Goal: Task Accomplishment & Management: Complete application form

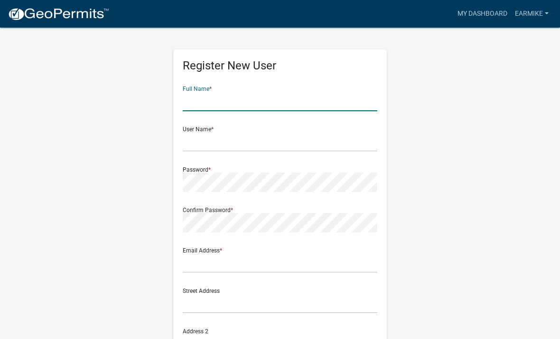
type input "[PERSON_NAME]"
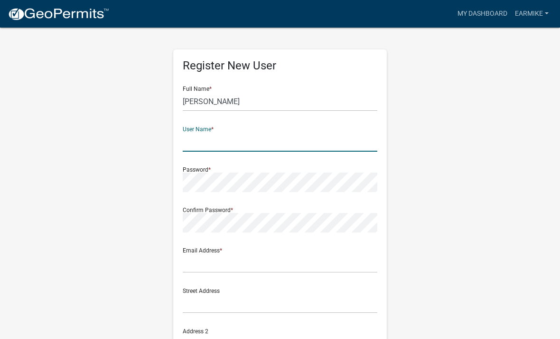
type input "[EMAIL_ADDRESS][DOMAIN_NAME]"
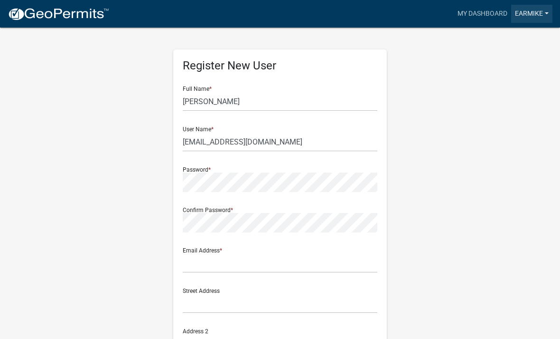
click at [532, 13] on link "EarMike" at bounding box center [532, 14] width 41 height 18
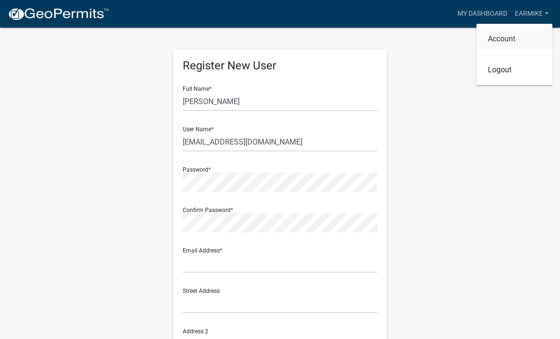
click at [513, 44] on link "Account" at bounding box center [515, 39] width 76 height 23
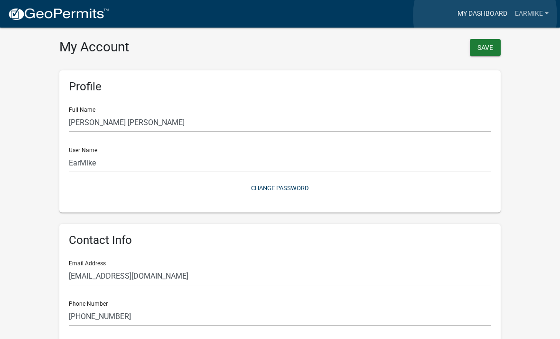
click at [486, 16] on link "My Dashboard" at bounding box center [482, 14] width 57 height 18
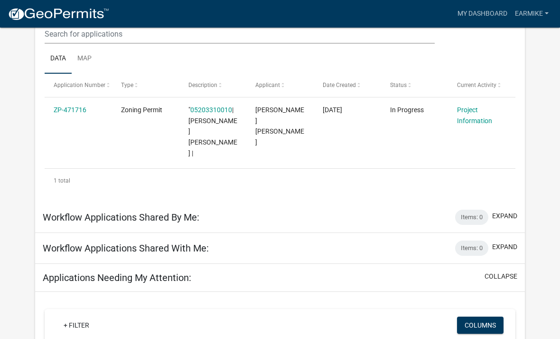
scroll to position [140, 0]
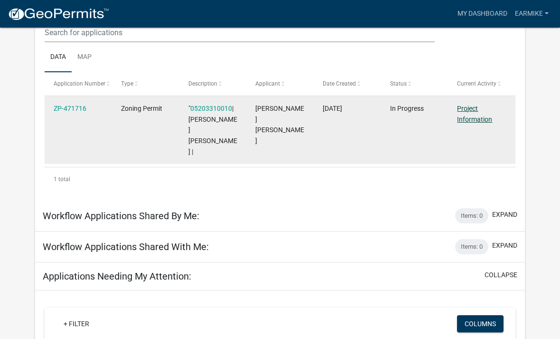
click at [475, 116] on link "Project Information" at bounding box center [474, 113] width 35 height 19
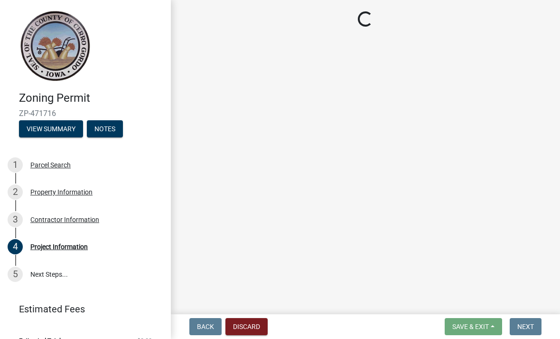
select select "e7334964-b5fd-4c79-b220-0b529d16c100"
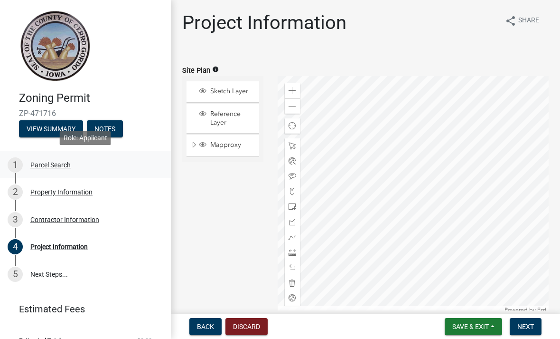
click at [50, 167] on div "Parcel Search" at bounding box center [50, 164] width 40 height 7
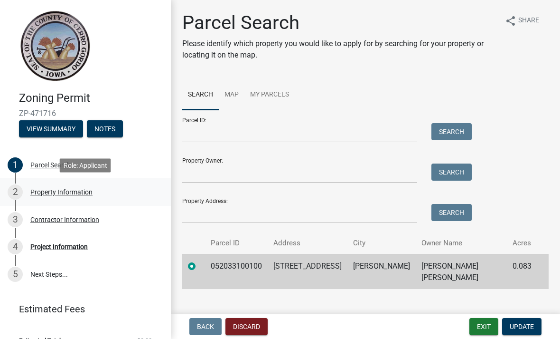
click at [54, 194] on div "Property Information" at bounding box center [61, 192] width 62 height 7
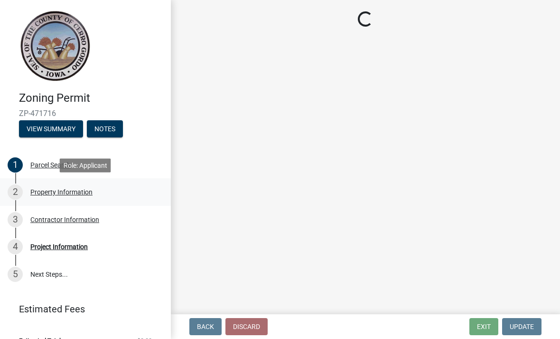
select select "7a5a2478-5b3b-459e-a372-388ca56f6284"
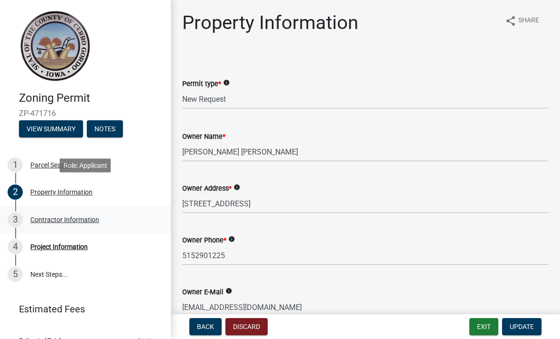
click at [57, 219] on div "Contractor Information" at bounding box center [64, 219] width 69 height 7
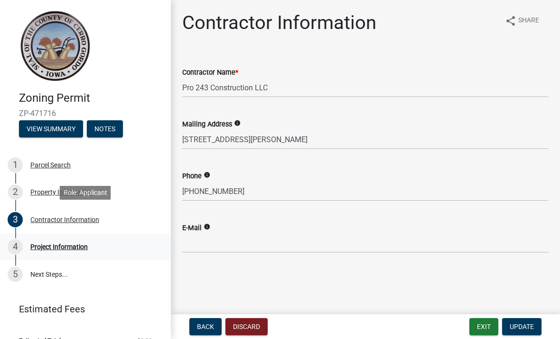
click at [66, 246] on div "Project Information" at bounding box center [58, 246] width 57 height 7
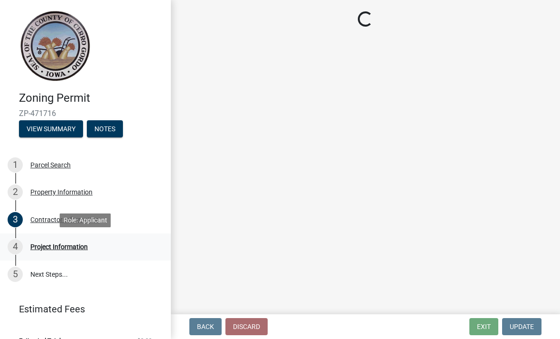
select select "e7334964-b5fd-4c79-b220-0b529d16c100"
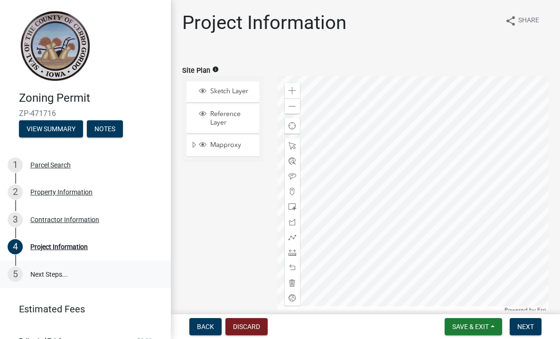
click at [38, 269] on link "5 Next Steps..." at bounding box center [85, 274] width 171 height 28
click at [225, 90] on span "Sketch Layer" at bounding box center [232, 91] width 48 height 9
click at [292, 250] on span at bounding box center [293, 252] width 8 height 8
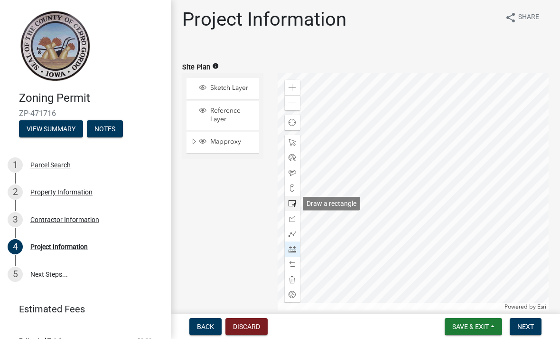
click at [297, 199] on div at bounding box center [292, 203] width 15 height 15
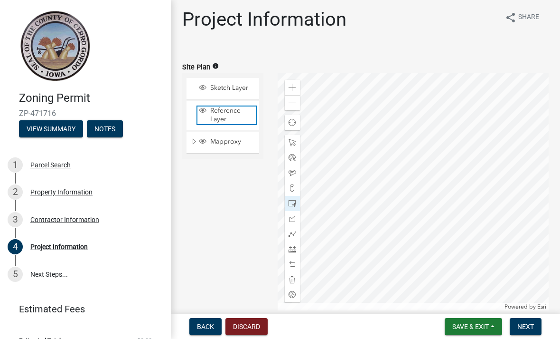
click at [212, 111] on span "Reference Layer" at bounding box center [232, 114] width 48 height 17
click at [219, 113] on span "Reference Layer" at bounding box center [232, 114] width 48 height 17
click at [225, 86] on span "Sketch Layer" at bounding box center [232, 88] width 48 height 9
click at [220, 143] on span "Mapproxy" at bounding box center [232, 141] width 48 height 9
click at [208, 139] on span "Layer List" at bounding box center [203, 141] width 10 height 9
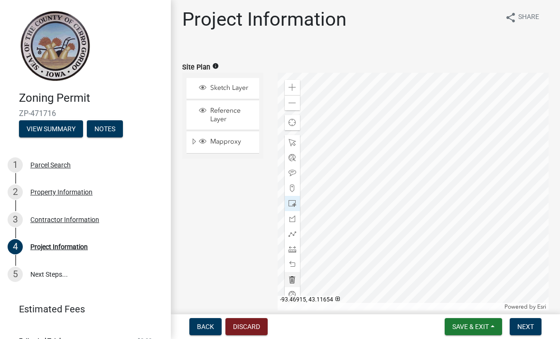
click at [298, 275] on div at bounding box center [292, 279] width 15 height 15
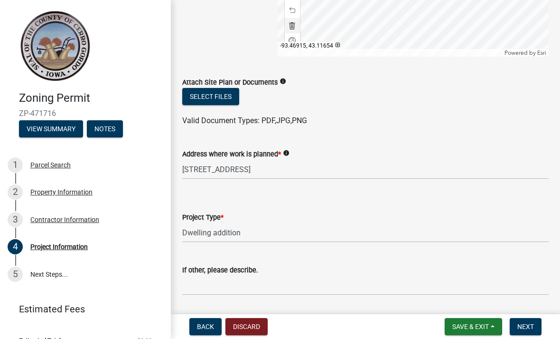
scroll to position [207, 0]
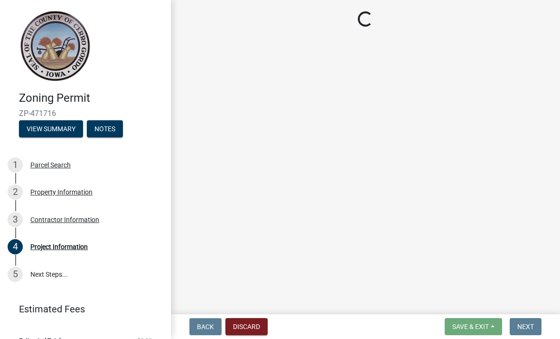
select select "e7334964-b5fd-4c79-b220-0b529d16c100"
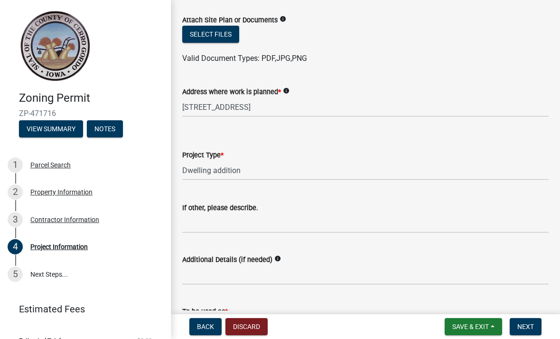
scroll to position [320, 0]
click at [200, 38] on button "Select files" at bounding box center [210, 33] width 57 height 17
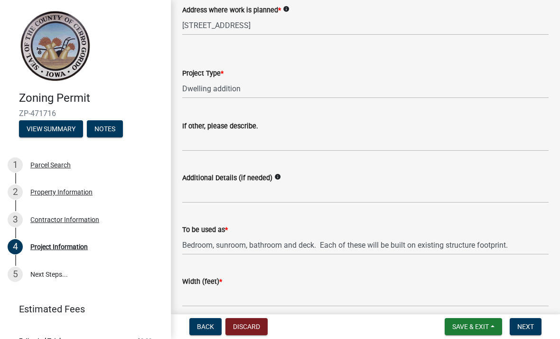
scroll to position [437, 0]
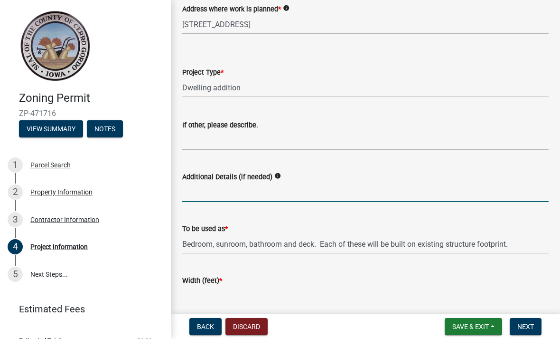
click at [305, 187] on input "Additional Details (if needed)" at bounding box center [365, 191] width 367 height 19
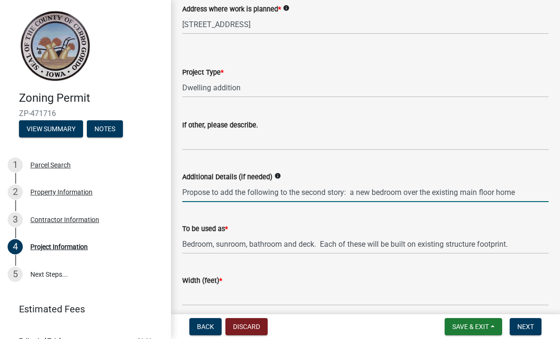
click at [461, 183] on input "Propose to add the following to the second story: a new bedroom over the existi…" at bounding box center [365, 191] width 367 height 19
click at [466, 191] on input "Propose to add the following to the second story: a new bedroom over the existi…" at bounding box center [365, 191] width 367 height 19
click at [351, 190] on input "Propose to add the following to the second story: a new bedroom over the existi…" at bounding box center [365, 191] width 367 height 19
click at [529, 195] on input "Propose to add the following to the second story: (1) a new bedroom over the ex…" at bounding box center [365, 191] width 367 height 19
click at [399, 187] on input "Propose to add the following to the second story: (1) a new bedroom over the ex…" at bounding box center [365, 191] width 367 height 19
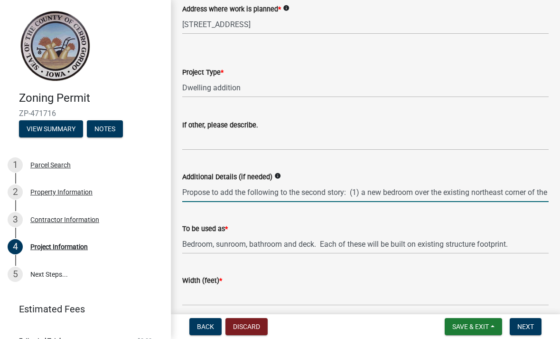
click at [399, 190] on input "Propose to add the following to the second story: (1) a new bedroom over the ex…" at bounding box center [365, 191] width 367 height 19
click at [517, 184] on input "Propose to add the following to the second story: (1) a new bedroom over the ex…" at bounding box center [365, 191] width 367 height 19
click at [414, 195] on input "Propose to add the following to the second story: (1) a new bedroom over the ex…" at bounding box center [365, 191] width 367 height 19
click at [393, 196] on input "Propose to add the following to the second story: (1) a new bedroom over the ex…" at bounding box center [365, 191] width 367 height 19
click at [540, 193] on input "Propose to add the following to the second story: (1) a new bedroom over the ex…" at bounding box center [365, 191] width 367 height 19
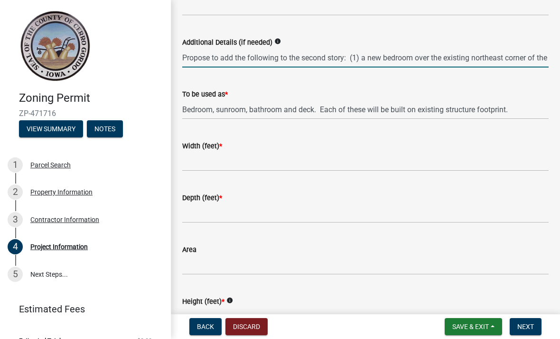
scroll to position [570, 0]
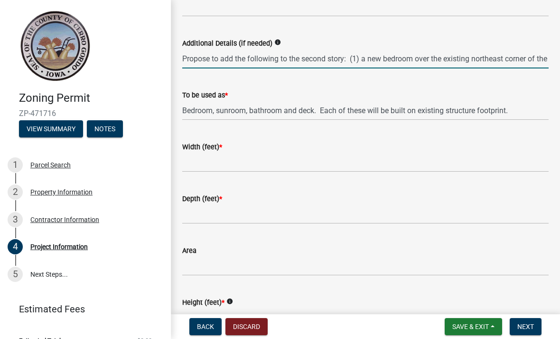
click at [468, 67] on input "Propose to add the following to the second story: (1) a new bedroom over the ex…" at bounding box center [365, 58] width 367 height 19
click at [465, 62] on input "Propose to add the following to the second story: (1) a new bedroom over the ex…" at bounding box center [365, 58] width 367 height 19
click at [440, 63] on input "Propose to add the following to the second story: (1) a new bedroom over the ex…" at bounding box center [365, 58] width 367 height 19
click at [441, 61] on input "Propose to add the following to the second story: (1) a new bedroom over the ex…" at bounding box center [365, 58] width 367 height 19
click at [349, 62] on input "Propose to add the following to the second story: (1) a new bedroom over the ex…" at bounding box center [365, 58] width 367 height 19
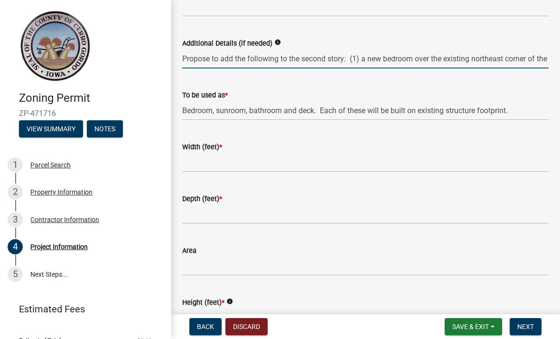
click at [488, 56] on input "Propose to add the following to the second story: (1) a new bedroom over the ex…" at bounding box center [365, 58] width 367 height 19
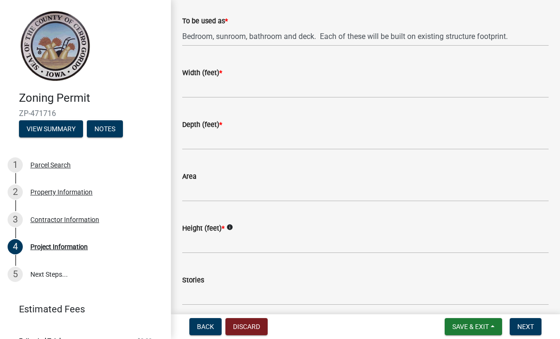
scroll to position [645, 0]
type input "Propose to add the following to the second story: (1) a new bedroom over the ex…"
click at [408, 86] on form "Width (feet) *" at bounding box center [365, 81] width 367 height 31
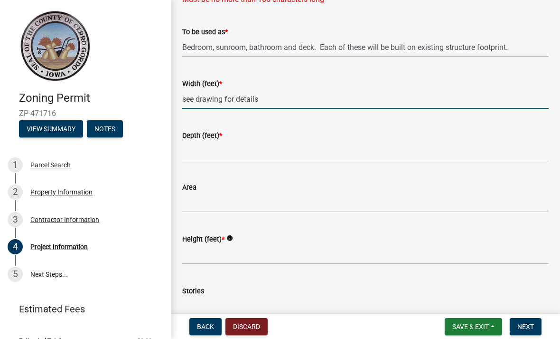
click at [195, 100] on input "see drawing for details" at bounding box center [365, 98] width 367 height 19
click at [331, 97] on input "see attached drawing for details" at bounding box center [365, 98] width 367 height 19
click at [362, 99] on input "see attached drawing for details for each space" at bounding box center [365, 98] width 367 height 19
type input "see attached drawing for details for each space"
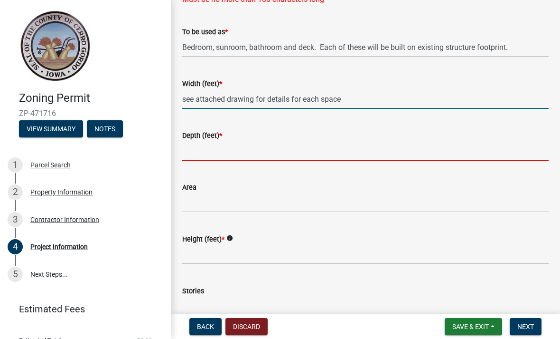
click at [243, 151] on input "Depth (feet) *" at bounding box center [365, 150] width 367 height 19
click at [212, 148] on input "Depth (feet) *" at bounding box center [365, 150] width 367 height 19
click at [191, 152] on input "Depth (feet) *" at bounding box center [365, 150] width 367 height 19
paste input "see attached drawing for details for each space"
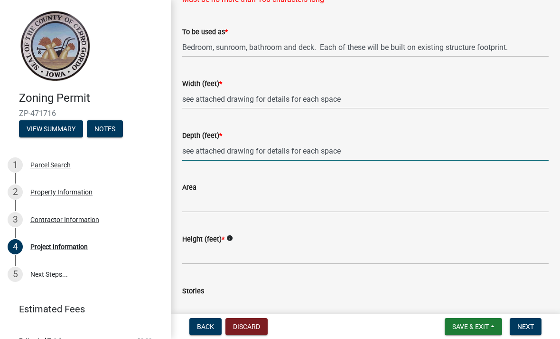
type input "see attached drawing for details for each space"
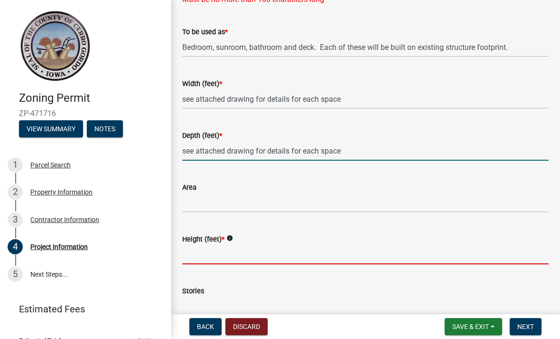
click at [205, 256] on input "Height (feet) *" at bounding box center [365, 254] width 367 height 19
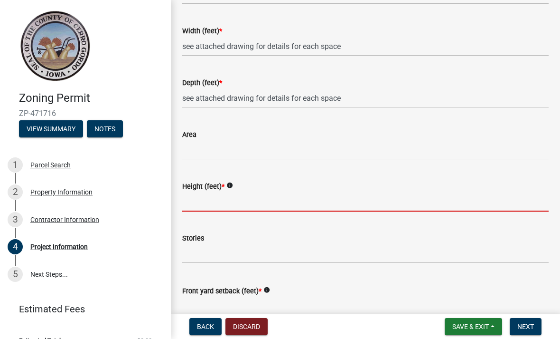
scroll to position [778, 0]
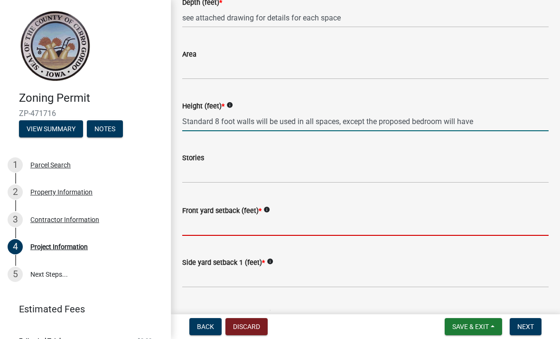
click at [339, 219] on input "Front yard setback (feet) *" at bounding box center [365, 225] width 367 height 19
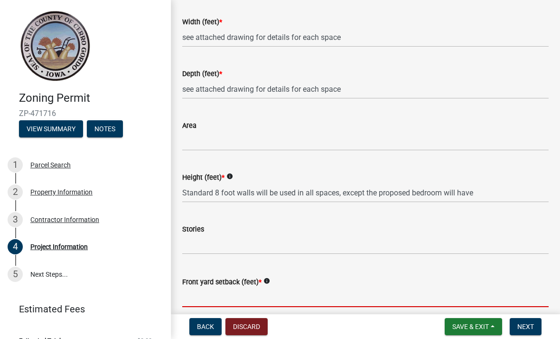
scroll to position [717, 0]
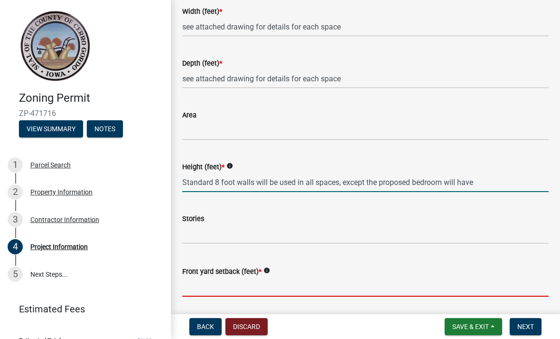
click at [507, 188] on input "Standard 8 foot walls will be used in all spaces, except the proposed bedroom w…" at bounding box center [365, 181] width 367 height 19
click at [446, 182] on input "Standard 8 foot walls will be used in all spaces, except the proposed bedroom w…" at bounding box center [365, 181] width 367 height 19
click at [521, 184] on input "Standard 8 foot walls will be used in all spaces, except the proposed bedroom w…" at bounding box center [365, 181] width 367 height 19
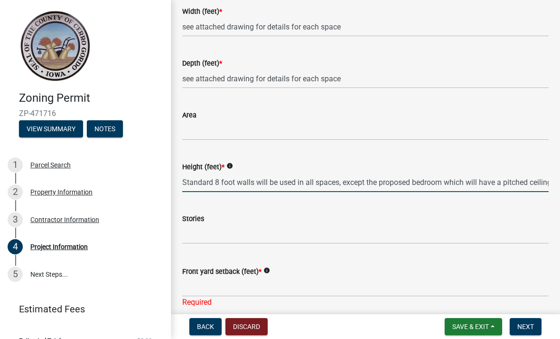
click at [488, 174] on input "Standard 8 foot walls will be used in all spaces, except the proposed bedroom w…" at bounding box center [365, 181] width 367 height 19
click at [479, 182] on input "Standard 8 foot walls will be used in all spaces, except the proposed bedroom w…" at bounding box center [365, 181] width 367 height 19
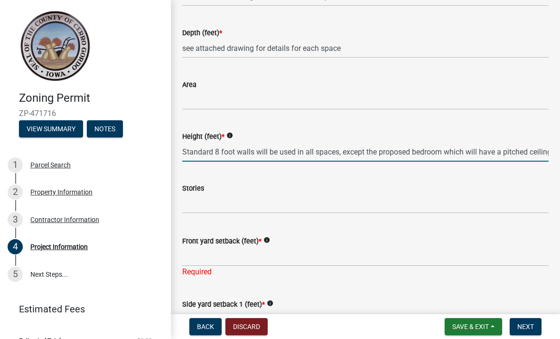
scroll to position [747, 0]
click at [449, 151] on input "Standard 8 foot walls will be used in all spaces, except the proposed bedroom w…" at bounding box center [365, 151] width 367 height 19
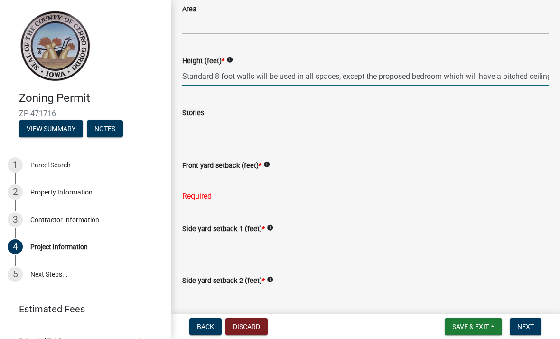
scroll to position [826, 0]
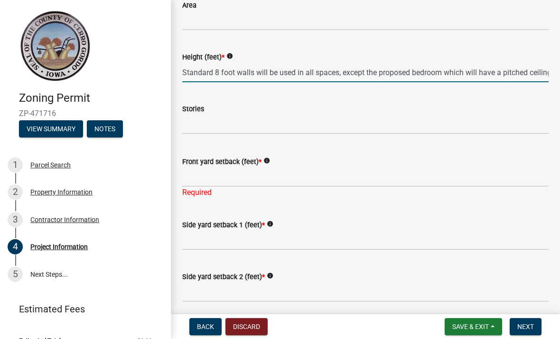
type input "Standard 8 foot walls will be used in all spaces, except the proposed bedroom w…"
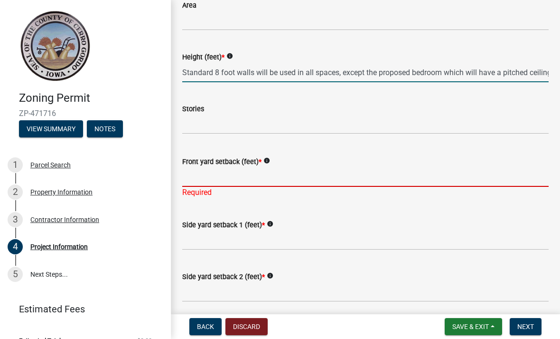
click at [377, 178] on input "Front yard setback (feet) *" at bounding box center [365, 176] width 367 height 19
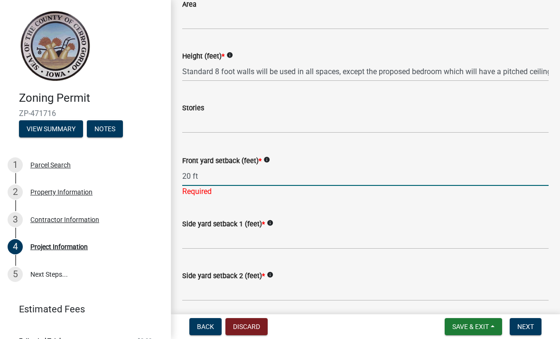
scroll to position [827, 0]
type input "20 ft"
click at [302, 242] on wm-data-entity-input "Side yard setback 1 (feet) * info" at bounding box center [365, 231] width 367 height 52
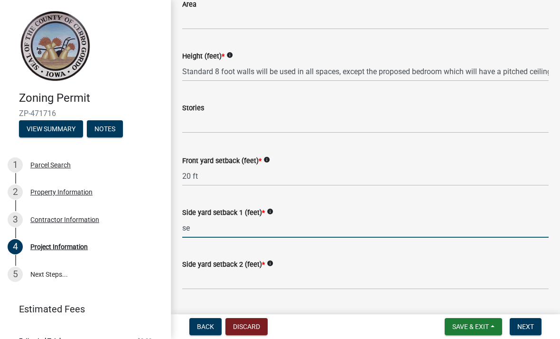
type input "s"
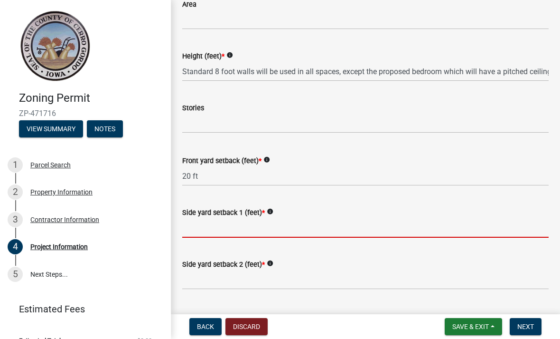
type input "3"
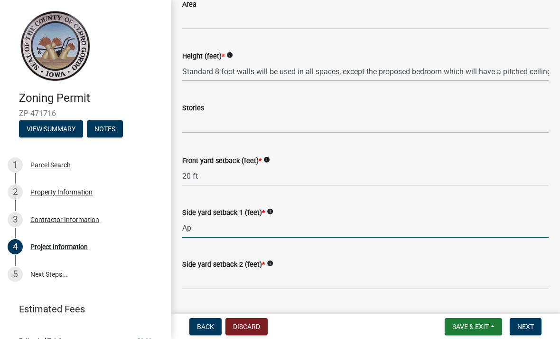
type input "A"
click at [191, 224] on input "3.5 ft on East side of house" at bounding box center [365, 227] width 367 height 19
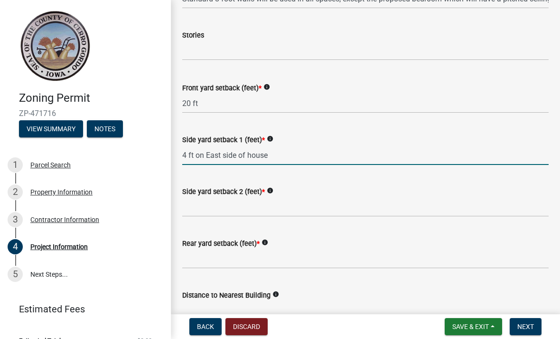
scroll to position [901, 0]
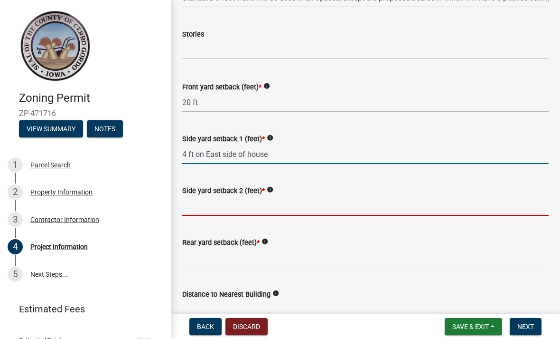
click at [245, 204] on form "Side yard setback 2 (feet) * info" at bounding box center [365, 200] width 367 height 31
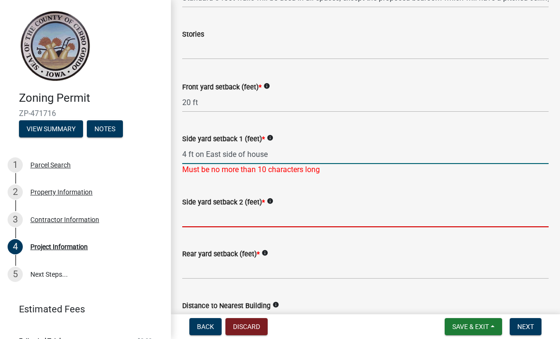
click at [289, 155] on input "4 ft on East side of house" at bounding box center [365, 153] width 367 height 19
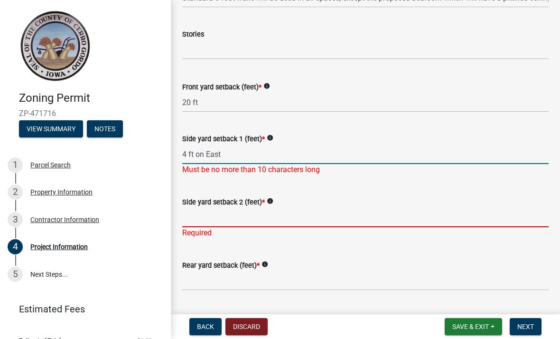
click at [275, 221] on input "Side yard setback 2 (feet) *" at bounding box center [365, 217] width 367 height 19
click at [242, 152] on input "4 ft on East" at bounding box center [365, 153] width 367 height 19
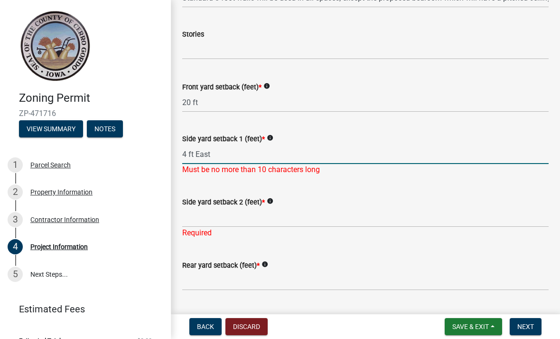
type input "4 ft East"
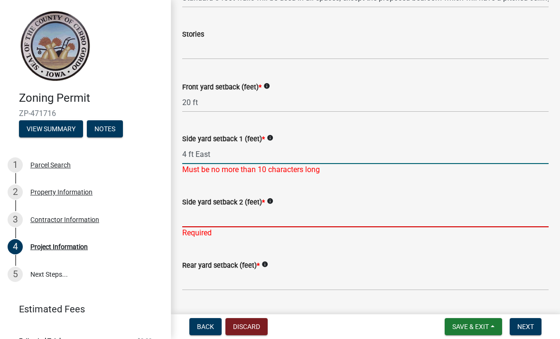
click at [248, 220] on div "Side yard setback 2 (feet) * info Required" at bounding box center [365, 211] width 367 height 56
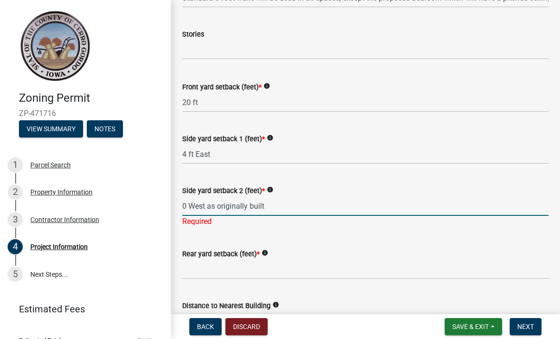
click at [350, 256] on div "Rear yard setback (feet) * info" at bounding box center [365, 253] width 367 height 11
click at [201, 206] on input "0 West as originally built" at bounding box center [365, 205] width 367 height 19
click at [398, 256] on div "Rear yard setback (feet) * info" at bounding box center [365, 253] width 367 height 11
click at [266, 207] on input "0ft as originally built" at bounding box center [365, 205] width 367 height 19
click at [307, 256] on div "Rear yard setback (feet) * info" at bounding box center [365, 253] width 367 height 11
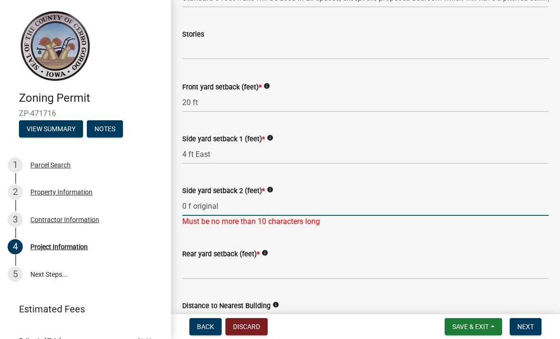
click at [270, 208] on input "0 f original" at bounding box center [365, 205] width 367 height 19
type input "0"
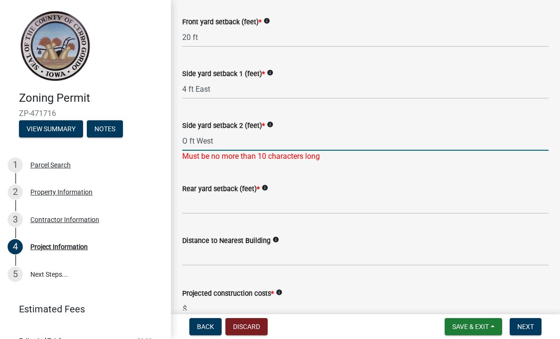
scroll to position [1031, 0]
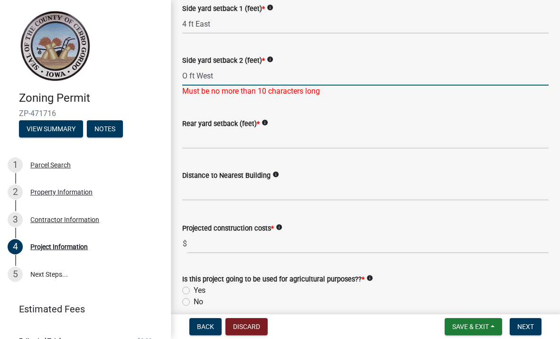
type input "O ft West"
click at [536, 112] on div "Rear yard setback (feet) * info" at bounding box center [365, 126] width 367 height 44
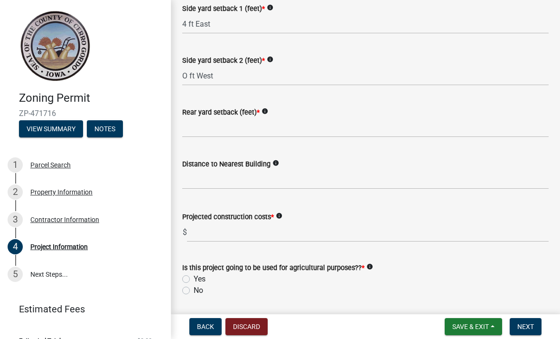
click at [274, 56] on icon "info" at bounding box center [270, 59] width 7 height 7
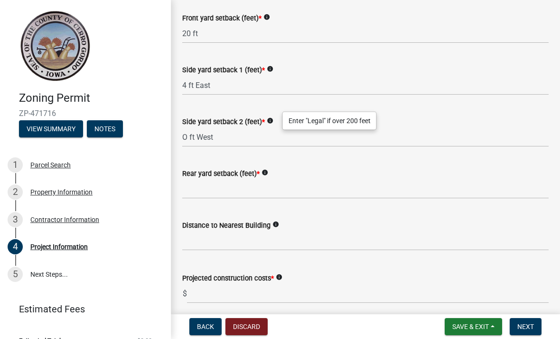
scroll to position [978, 0]
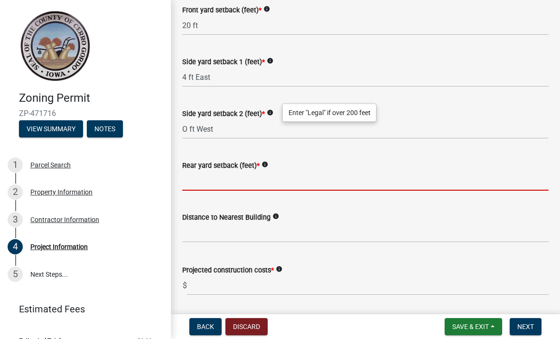
click at [218, 177] on input "Rear yard setback (feet) *" at bounding box center [365, 180] width 367 height 19
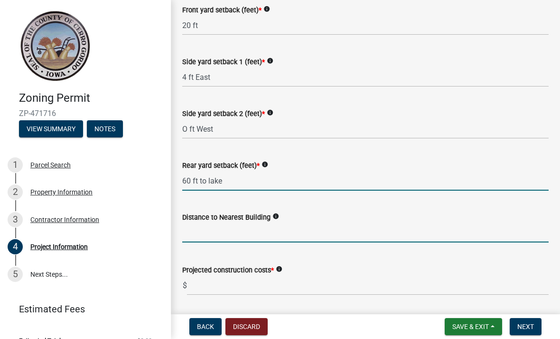
click at [261, 237] on input "text" at bounding box center [365, 232] width 367 height 19
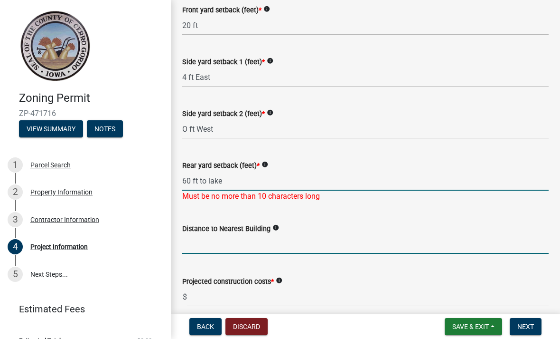
click at [248, 184] on input "60 ft to lake" at bounding box center [365, 180] width 367 height 19
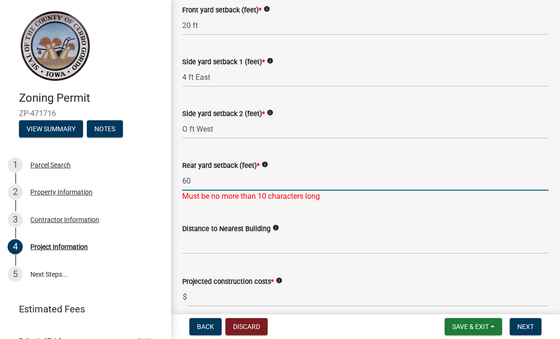
type input "6"
type input "7"
type input "65 ft"
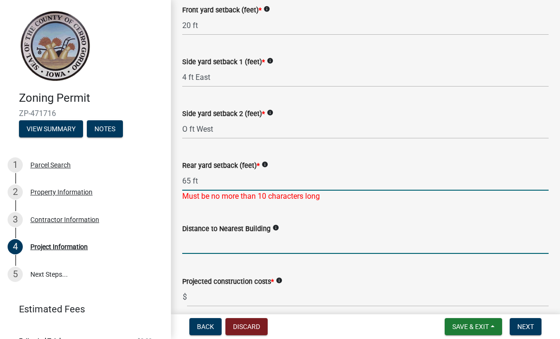
click at [297, 247] on wm-data-entity-input "Distance to Nearest Building info" at bounding box center [365, 235] width 367 height 53
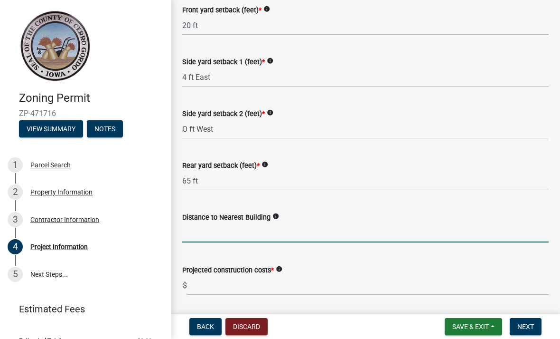
click at [279, 214] on icon "info" at bounding box center [276, 216] width 7 height 7
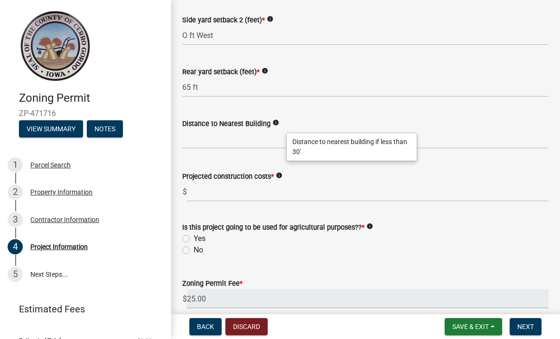
scroll to position [1073, 0]
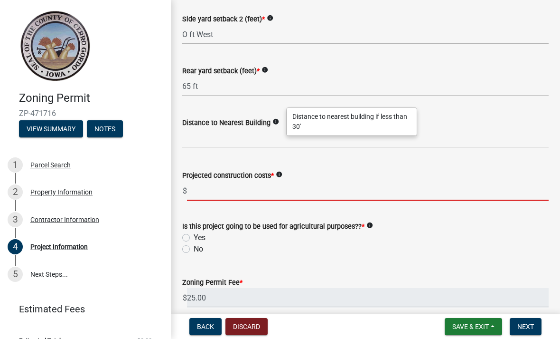
click at [313, 194] on input "text" at bounding box center [368, 190] width 362 height 19
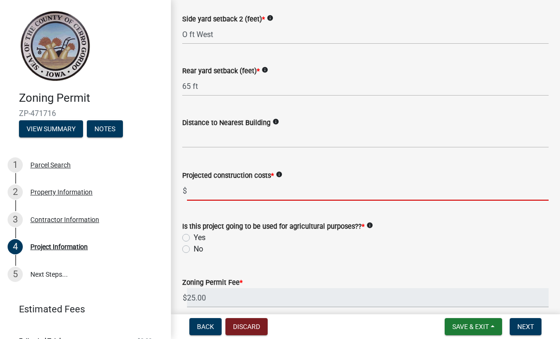
click at [279, 121] on icon "info" at bounding box center [276, 121] width 7 height 7
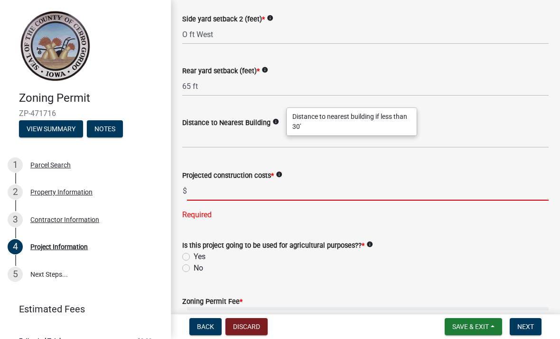
click at [273, 186] on input "text" at bounding box center [368, 190] width 362 height 19
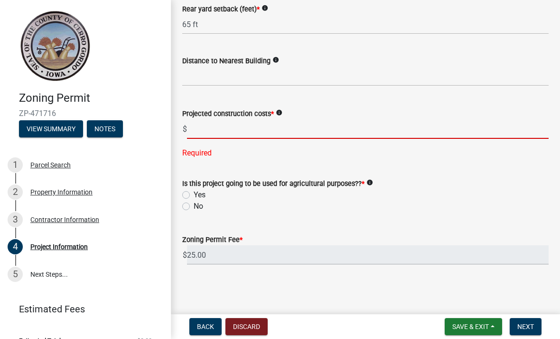
scroll to position [1134, 0]
click at [187, 209] on form "Is this project going to be used for agricultural purposes?? * info Yes No" at bounding box center [365, 189] width 367 height 46
type input "120000"
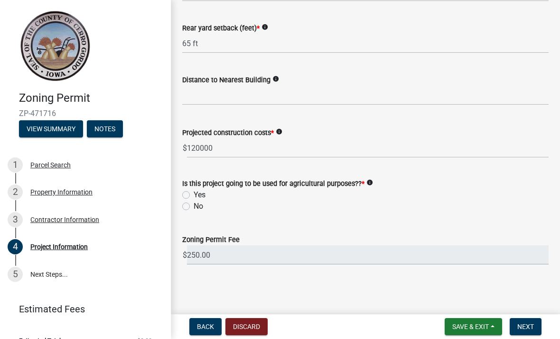
scroll to position [1115, 0]
click at [194, 208] on label "No" at bounding box center [198, 205] width 9 height 11
click at [194, 207] on input "No" at bounding box center [197, 203] width 6 height 6
radio input "true"
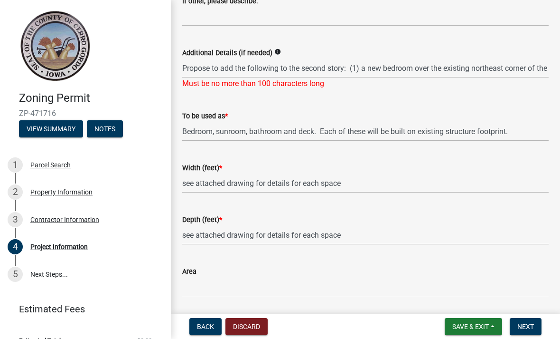
scroll to position [560, 0]
click at [281, 49] on icon "info" at bounding box center [278, 52] width 7 height 7
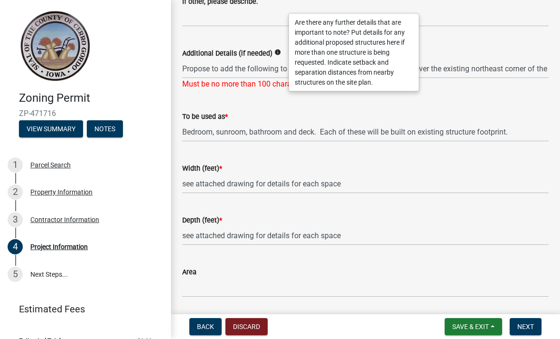
click at [275, 163] on div "Width (feet) *" at bounding box center [365, 167] width 367 height 11
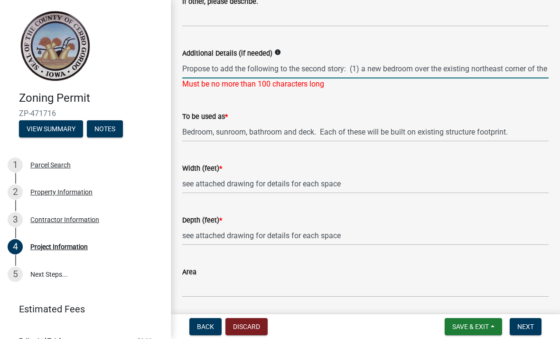
click at [344, 70] on input "Propose to add the following to the second story: (1) a new bedroom over the ex…" at bounding box center [365, 68] width 367 height 19
click at [443, 65] on input "Propose to add the following to 2nd level (1) a new bedroom over the existing n…" at bounding box center [365, 68] width 367 height 19
click at [478, 108] on div "To be used as * Bedroom, sunroom, bathroom and deck. Each of these will be buil…" at bounding box center [365, 119] width 367 height 44
click at [387, 68] on input "Propose to add the following to 2nd level (1) a new bedroom over NE corner of t…" at bounding box center [365, 68] width 367 height 19
click at [356, 69] on input "Propose to add the following to 2nd level (1) a new bdrm over NE corner of the …" at bounding box center [365, 68] width 367 height 19
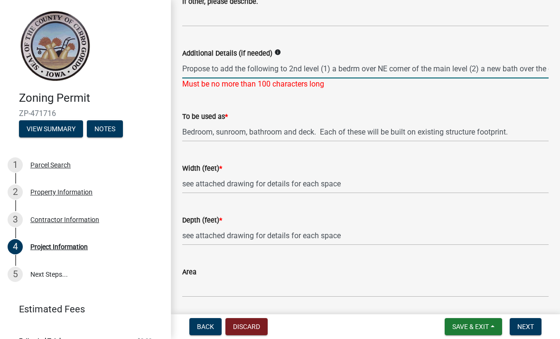
click at [286, 66] on input "Propose to add the following to 2nd level (1) a bedrm over NE corner of the mai…" at bounding box center [365, 68] width 367 height 19
click at [446, 65] on input "Propose for 2nd level (1) a bedrm over NE corner of the main level (2) a new ba…" at bounding box center [365, 68] width 367 height 19
click at [272, 70] on input "Propose for 2nd level (1) a bedrm over NE corner of the main level (2) a new ba…" at bounding box center [365, 68] width 367 height 19
click at [411, 68] on input "Propose for 2nd level (1)bedrm over NE corner of the main level (2) a new bath …" at bounding box center [365, 68] width 367 height 19
click at [519, 64] on input "Propose for 2nd level (1)bedrm over NE corner of the main level (2) bath over t…" at bounding box center [365, 68] width 367 height 19
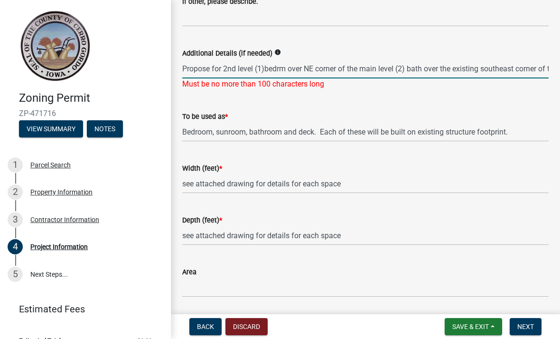
click at [512, 70] on input "Propose for 2nd level (1)bedrm over NE corner of the main level (2) bath over t…" at bounding box center [365, 68] width 367 height 19
click at [213, 72] on input "Propose for 2nd level (1)bedrm over NE corner of the main level (2) bath over S…" at bounding box center [365, 68] width 367 height 19
click at [257, 68] on input "Propose for 2nd level (1)bedrm over NE corner of the main level (2) bath over S…" at bounding box center [365, 68] width 367 height 19
click at [477, 65] on input "Propose for 2nd level over existing main level (1)bedrm over NE corner of the m…" at bounding box center [365, 68] width 367 height 19
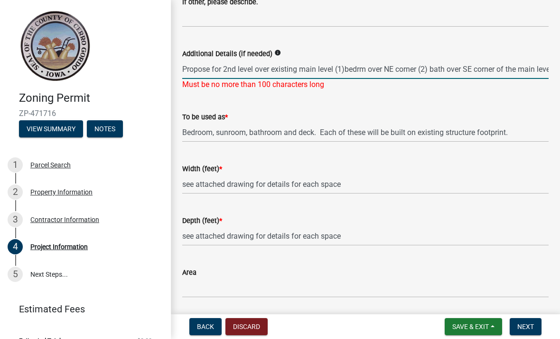
click at [381, 67] on input "Propose for 2nd level over existing main level (1)bedrm over NE corner (2) bath…" at bounding box center [365, 68] width 367 height 19
click at [457, 69] on input "Propose for 2nd level over existing main level (1)bedrm in NE corner (2) bath o…" at bounding box center [365, 68] width 367 height 19
click at [538, 71] on input "Propose for 2nd level over existing main level (1)bedrm in NE corner (2) bath i…" at bounding box center [365, 68] width 367 height 19
click at [351, 70] on input "Propose for 2nd level over existing main level (1)bedrm in NE corner (2) bath i…" at bounding box center [365, 68] width 367 height 19
click at [448, 72] on input "Propose for 2nd level over existing main level (1)bedrm in NE corner (2) bath i…" at bounding box center [365, 68] width 367 height 19
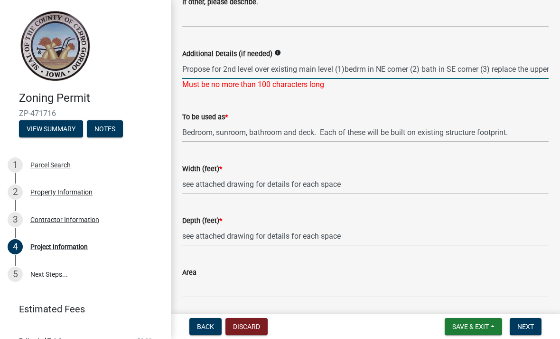
click at [444, 71] on input "Propose for 2nd level over existing main level (1)bedrm in NE corner (2) bath i…" at bounding box center [365, 68] width 367 height 19
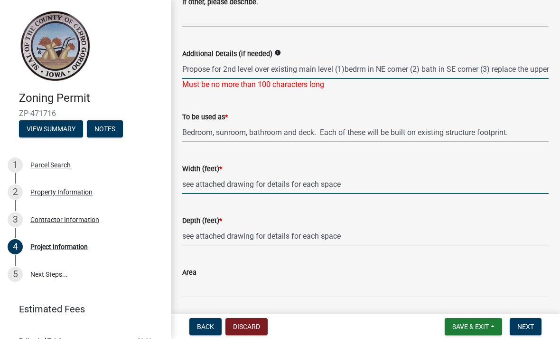
click at [412, 192] on input "see attached drawing for details for each space" at bounding box center [365, 183] width 367 height 19
click at [392, 74] on input "Propose for 2nd level over existing main level (1)bedrm in NE corner (2) bath i…" at bounding box center [365, 68] width 367 height 19
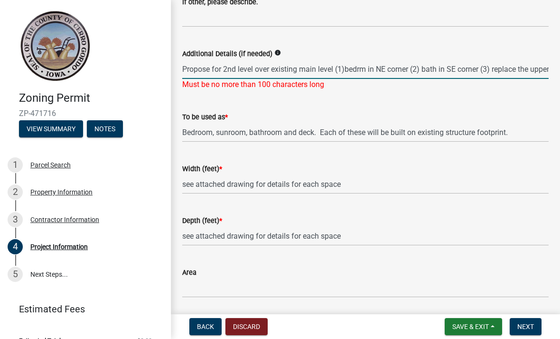
click at [451, 69] on input "Propose for 2nd level over existing main level (1)bedrm in NE corner (2) bath i…" at bounding box center [365, 68] width 367 height 19
click at [427, 68] on input "Propose for 2nd level over existing main level (1)bedrm in NE corner (2) bath i…" at bounding box center [365, 68] width 367 height 19
click at [403, 63] on input "Propose for 2nd level over existing main level (1)bedrm in NE corner (2) bath i…" at bounding box center [365, 68] width 367 height 19
click at [399, 68] on input "Propose for 2nd level over existing main level (1)bedrm in NE corner (2) bath i…" at bounding box center [365, 68] width 367 height 19
click at [370, 70] on input "Propose for 2nd level over existing main level (1)bedrm in NE corner (2) bath i…" at bounding box center [365, 68] width 367 height 19
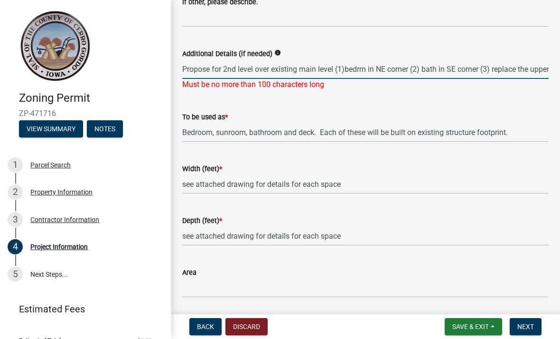
click at [542, 65] on input "Propose for 2nd level over existing main level (1)bedrm in NE corner (2) bath i…" at bounding box center [365, 68] width 367 height 19
click at [497, 203] on div "Depth (feet) * see attached drawing for details for each space" at bounding box center [365, 223] width 367 height 44
click at [256, 84] on div "Must be no more than 100 characters long" at bounding box center [365, 84] width 367 height 11
click at [222, 70] on input "Propose for 2nd level over existing main level (1)bedrm in NE corner (2) bath i…" at bounding box center [365, 68] width 367 height 19
click at [347, 69] on input "Propose for 2nd level over existing main level (1)bedrm in NE corner (2) bath i…" at bounding box center [365, 68] width 367 height 19
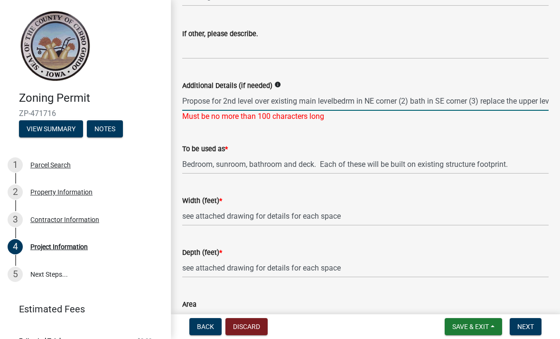
scroll to position [528, 0]
click at [334, 169] on input "Bedroom, sunroom, bathroom and deck. Each of these will be built on existing st…" at bounding box center [365, 163] width 367 height 19
click at [330, 99] on input "Propose for 2nd level over existing main levelbedrm in NE corner (2) bath in SE…" at bounding box center [365, 100] width 367 height 19
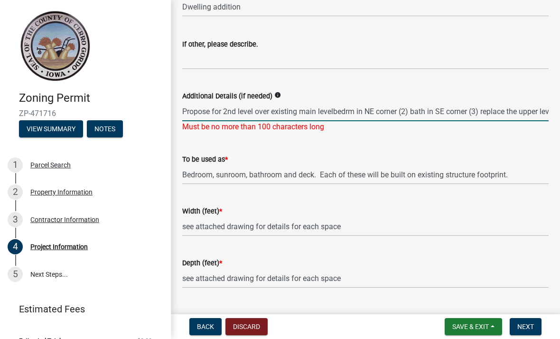
scroll to position [517, 0]
click at [499, 111] on input "Propose for 2nd level bedrm in NE corner (2) bath in SE corner (3) replace the …" at bounding box center [365, 111] width 367 height 19
click at [255, 109] on input "Propose for 2nd level bedrm in NE corner (2) bath in SE corner (3) replace the …" at bounding box center [365, 111] width 367 height 19
click at [341, 109] on input "Propose for 2nd level a bedrm in NE corner (2) bath in SE corner (3) replace th…" at bounding box center [365, 111] width 367 height 19
click at [395, 110] on input "Propose for 2nd level a bedrm in NE corner, bath in SE corner (3) replace the u…" at bounding box center [365, 111] width 367 height 19
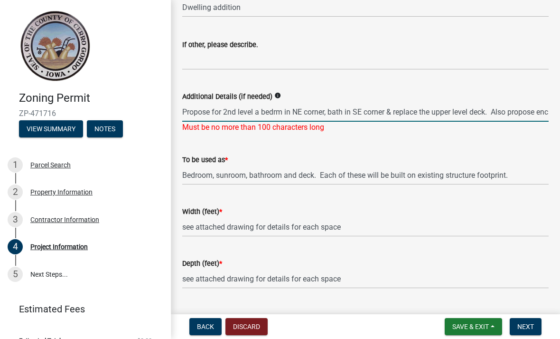
click at [501, 114] on input "Propose for 2nd level a bedrm in NE corner, bath in SE corner & replace the upp…" at bounding box center [365, 111] width 367 height 19
click at [396, 113] on input "Propose for 2nd level a bedrm in NE corner, bath in SE corner & replace the upp…" at bounding box center [365, 111] width 367 height 19
click at [496, 107] on input "Propose for 2nd level a bedrm in NE corner, bath in SE corner & replace the upp…" at bounding box center [365, 111] width 367 height 19
click at [495, 113] on input "Propose for 2nd level a bedrm in NE corner, bath in SE corner & replace the upp…" at bounding box center [365, 111] width 367 height 19
click at [532, 233] on input "see attached drawing for details for each space" at bounding box center [365, 226] width 367 height 19
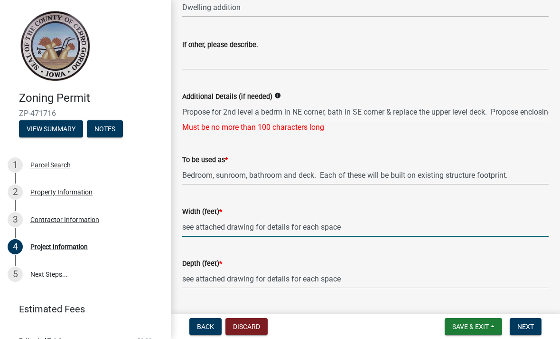
click at [555, 108] on div "Additional Details (if needed) info Propose for 2nd level a bedrm in NE corner,…" at bounding box center [365, 105] width 381 height 56
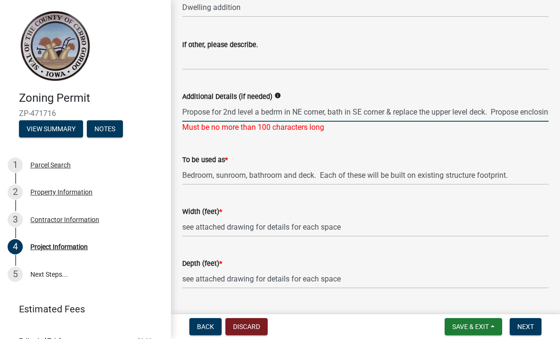
click at [527, 118] on input "Propose for 2nd level a bedrm in NE corner, bath in SE corner & replace the upp…" at bounding box center [365, 111] width 367 height 19
click at [503, 114] on input "Propose for 2nd level a bedrm in NE corner, bath in SE corner & replace the upp…" at bounding box center [365, 111] width 367 height 19
click at [480, 248] on div "Depth (feet) * see attached drawing for details for each space" at bounding box center [365, 266] width 367 height 44
click at [327, 108] on input "Propose for 2nd level a bedrm in NE corner, bath in SE corner & replace the upp…" at bounding box center [365, 111] width 367 height 19
click at [511, 236] on input "see attached drawing for details for each space" at bounding box center [365, 226] width 367 height 19
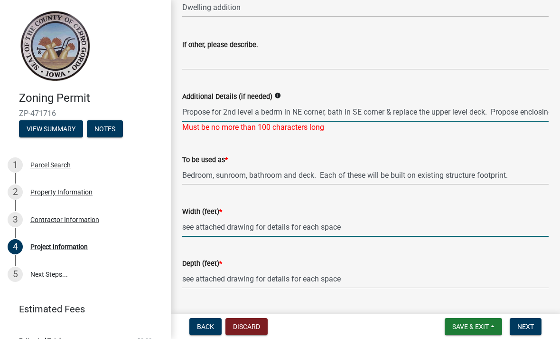
click at [220, 115] on input "Propose for 2nd level a bedrm in NE corner, bath in SE corner & replace the upp…" at bounding box center [365, 111] width 367 height 19
click at [505, 204] on div "Width (feet) * see attached drawing for details for each space" at bounding box center [365, 214] width 367 height 44
click at [221, 112] on input "2nd level a bedrm in NE corner, bath in SE corner & replace the upper level dec…" at bounding box center [365, 111] width 367 height 19
click at [246, 110] on input "2nd level bedrm in NE corner, bath in SE corner & replace the upper level deck.…" at bounding box center [365, 111] width 367 height 19
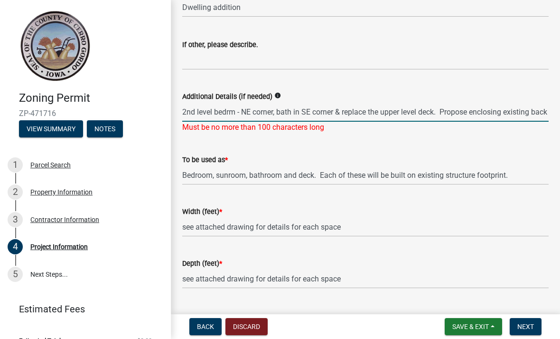
click at [303, 114] on input "2nd level bedrm - NE corner, bath in SE corner & replace the upper level deck. …" at bounding box center [365, 111] width 367 height 19
click at [377, 110] on input "2nd level bedrm - NE corner, bath - SE corner & replace the upper level deck. P…" at bounding box center [365, 111] width 367 height 19
click at [433, 193] on div "Width (feet) * see attached drawing for details for each space" at bounding box center [365, 214] width 367 height 44
click at [488, 117] on input "2nd level bedrm - NE corner, bath - SE corner & replace upper level deck. Propo…" at bounding box center [365, 111] width 367 height 19
click at [457, 111] on input "2nd level bedrm - NE corner, bath - SE corner & replace upper level deck. Propo…" at bounding box center [365, 111] width 367 height 19
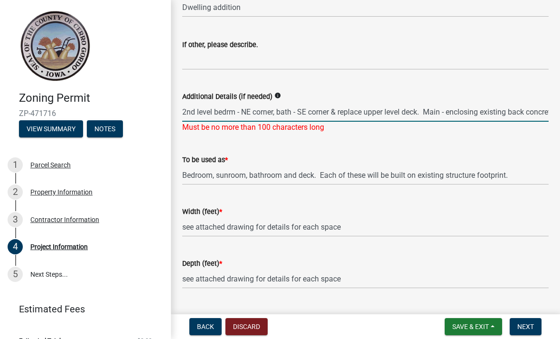
click at [482, 106] on input "2nd level bedrm - NE corner, bath - SE corner & replace upper level deck. Main …" at bounding box center [365, 111] width 367 height 19
click at [485, 108] on input "2nd level bedrm - NE corner, bath - SE corner & replace upper level deck. Main …" at bounding box center [365, 111] width 367 height 19
click at [436, 111] on input "2nd level bedrm - NE corner, bath - SE corner & replace upper level deck. Main …" at bounding box center [365, 111] width 367 height 19
click at [502, 209] on div "Width (feet) *" at bounding box center [365, 211] width 367 height 11
click at [531, 113] on input "2nd level bedrm - NE corner, bath - SE corner & replace upper level deck. Main …" at bounding box center [365, 111] width 367 height 19
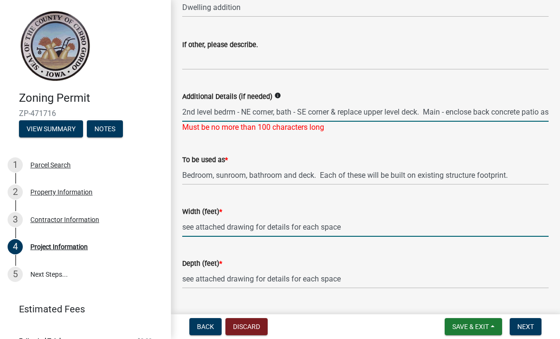
click at [452, 222] on input "see attached drawing for details for each space" at bounding box center [365, 226] width 367 height 19
click at [483, 110] on input "2nd level bedrm - NE corner, bath - SE corner & replace upper level deck. Main …" at bounding box center [365, 111] width 367 height 19
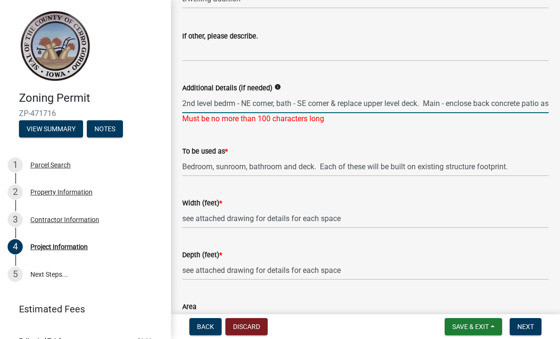
scroll to position [526, 0]
click at [197, 99] on input "2nd level bedrm - NE corner, bath - SE corner & replace upper level deck. Main …" at bounding box center [365, 102] width 367 height 19
click at [179, 98] on div "Additional Details (if needed) info 2nd level bedrm - NE corner, bath - SE corn…" at bounding box center [365, 96] width 381 height 56
click at [237, 102] on input "2nd level bedrm - NE corner, bath - SE corner & replace upper level deck. Main …" at bounding box center [365, 102] width 367 height 19
click at [273, 102] on input "2nd level bedrm - NE corner, bath - SE corner & replace upper level deck. Main …" at bounding box center [365, 102] width 367 height 19
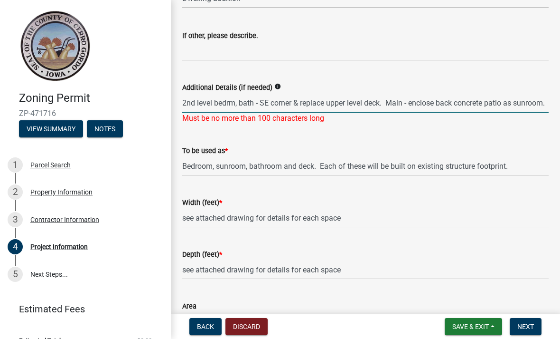
click at [299, 100] on input "2nd level bedrm, bath - SE corner & replace upper level deck. Main - enclose ba…" at bounding box center [365, 102] width 367 height 19
click at [182, 104] on input "2nd level bedrm, bath and replace upper level deck. Main - enclose back concret…" at bounding box center [365, 102] width 367 height 19
click at [389, 98] on input "Add 2nd level bedrm, bath and replace upper level deck. Main - enclose back con…" at bounding box center [365, 102] width 367 height 19
click at [402, 102] on input "Add 2nd level bedrm, bath and replace upper level deck. Main - enclose back con…" at bounding box center [365, 102] width 367 height 19
type input "Add 2nd level bedrm, bath and replace upper level deck; enclose back concrete p…"
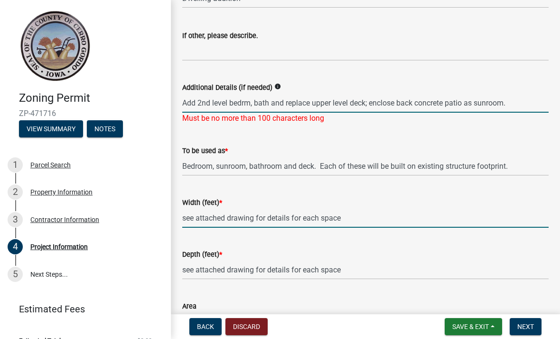
click at [464, 222] on wm-data-entity-input "Width (feet) * see attached drawing for details for each space" at bounding box center [365, 209] width 367 height 52
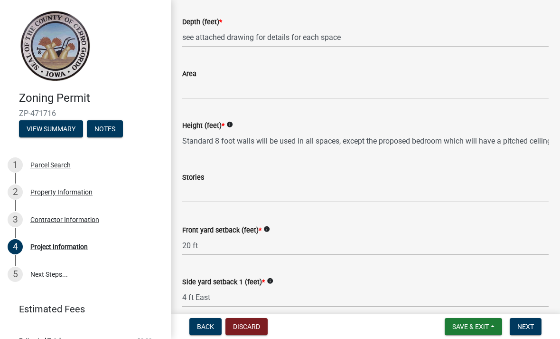
scroll to position [722, 0]
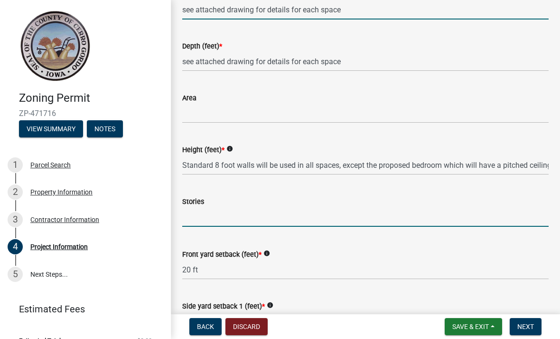
click at [302, 220] on input "text" at bounding box center [365, 216] width 367 height 19
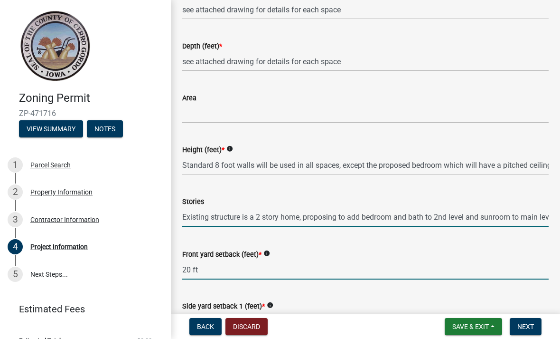
click at [398, 274] on input "20 ft" at bounding box center [365, 269] width 367 height 19
type input "0"
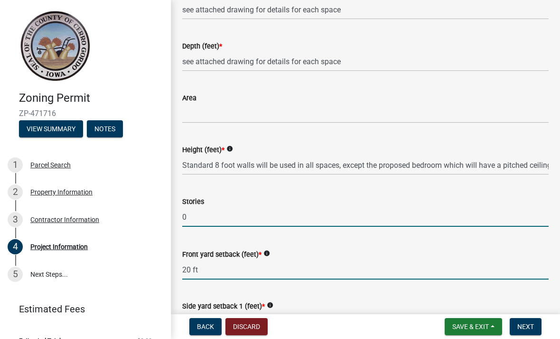
click at [401, 219] on input "0" at bounding box center [365, 216] width 367 height 19
type input "2"
click at [409, 265] on input "20 ft" at bounding box center [365, 269] width 367 height 19
click at [403, 213] on input "2" at bounding box center [365, 216] width 367 height 19
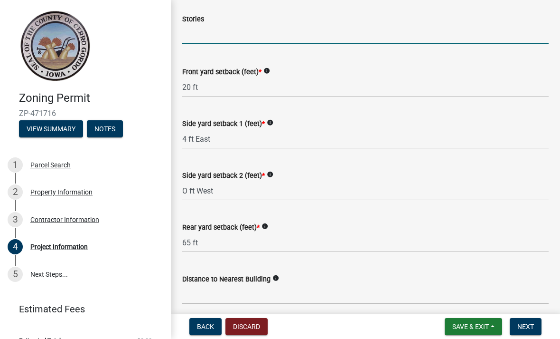
scroll to position [902, 0]
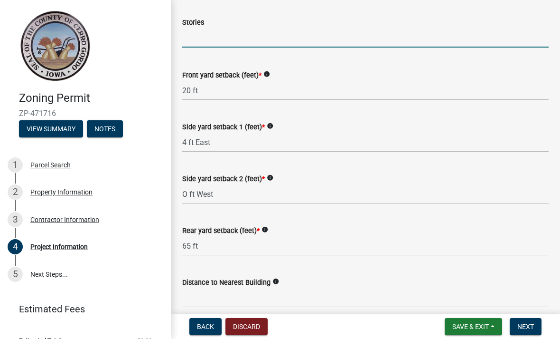
type input "2"
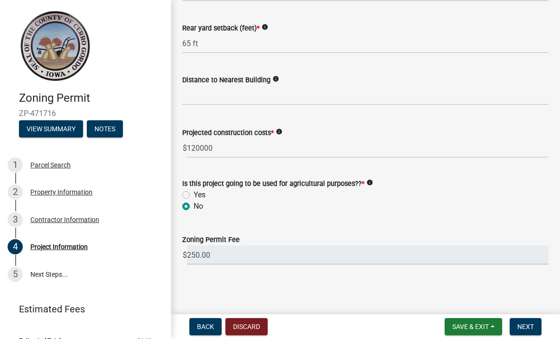
scroll to position [1104, 0]
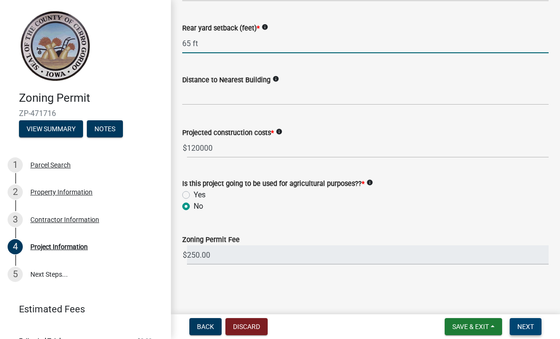
click at [531, 325] on span "Next" at bounding box center [526, 327] width 17 height 8
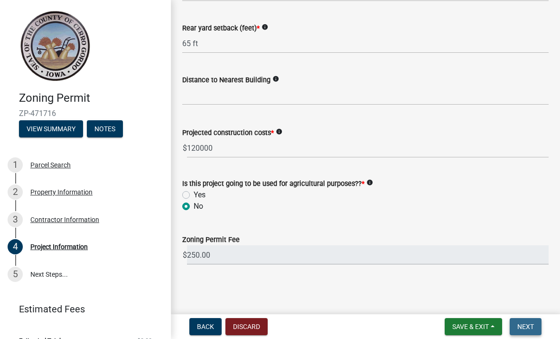
scroll to position [0, 0]
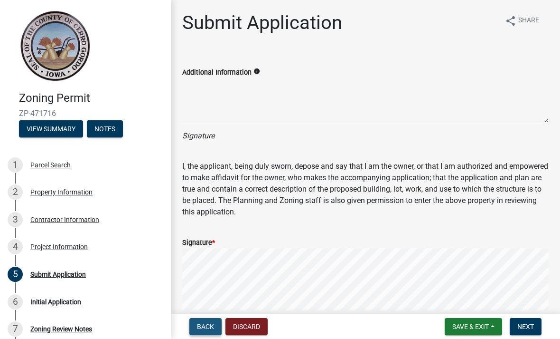
click at [206, 326] on span "Back" at bounding box center [205, 327] width 17 height 8
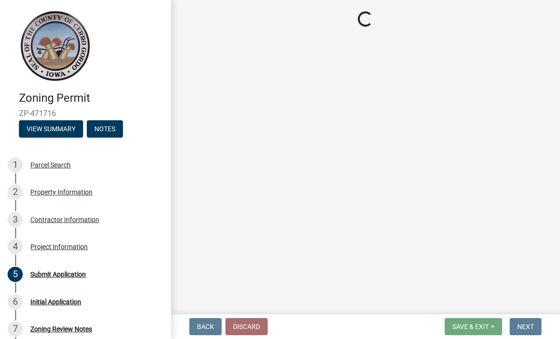
select select "e7334964-b5fd-4c79-b220-0b529d16c100"
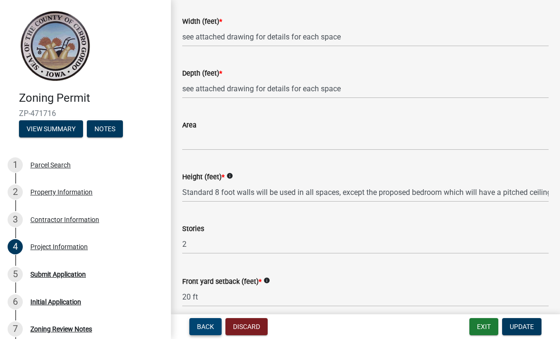
scroll to position [695, 0]
click at [527, 328] on span "Update" at bounding box center [522, 327] width 24 height 8
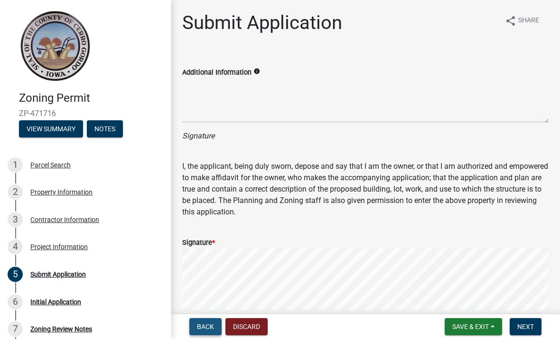
click at [199, 323] on span "Back" at bounding box center [205, 327] width 17 height 8
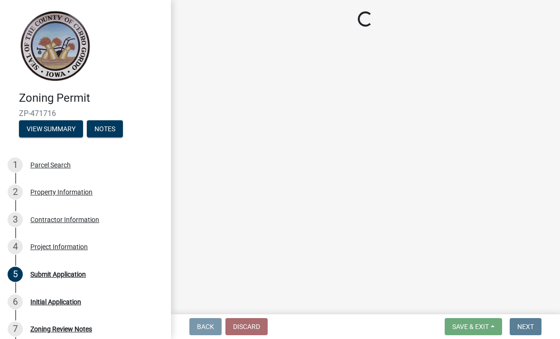
select select "e7334964-b5fd-4c79-b220-0b529d16c100"
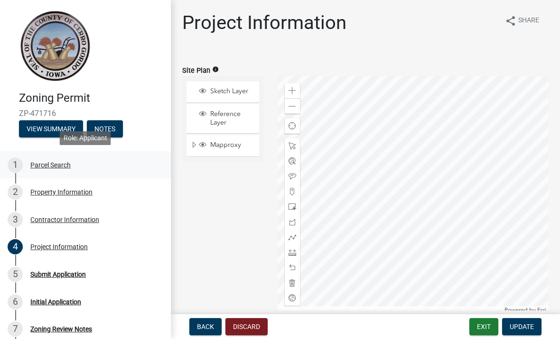
click at [58, 161] on div "Parcel Search" at bounding box center [50, 164] width 40 height 7
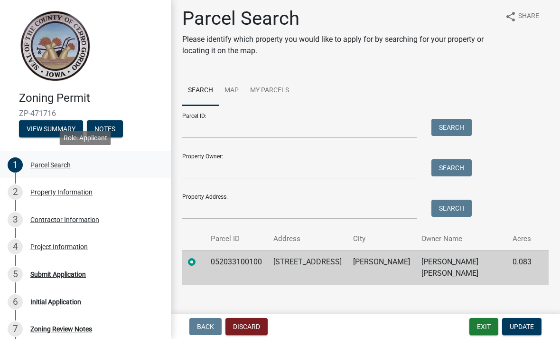
scroll to position [4, 0]
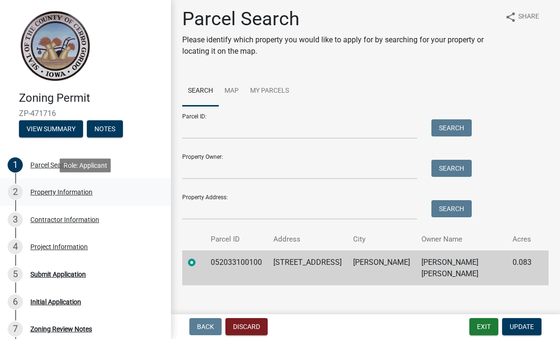
click at [65, 195] on div "Property Information" at bounding box center [61, 192] width 62 height 7
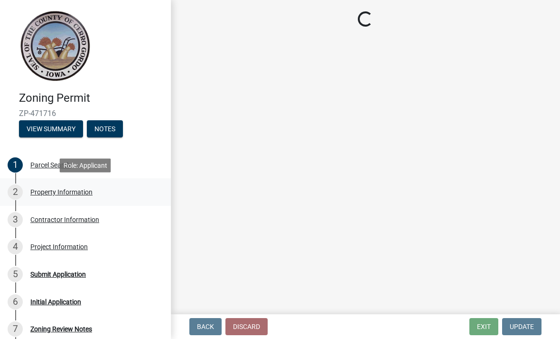
scroll to position [0, 0]
select select "7a5a2478-5b3b-459e-a372-388ca56f6284"
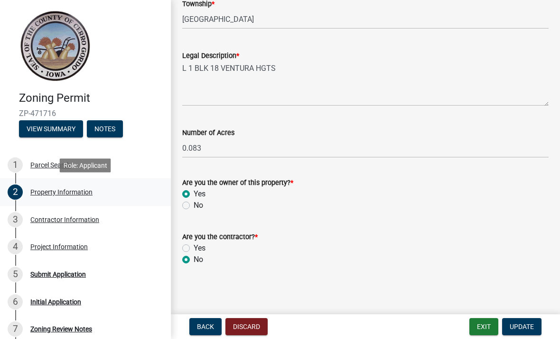
scroll to position [392, 0]
click at [74, 220] on div "Contractor Information" at bounding box center [64, 219] width 69 height 7
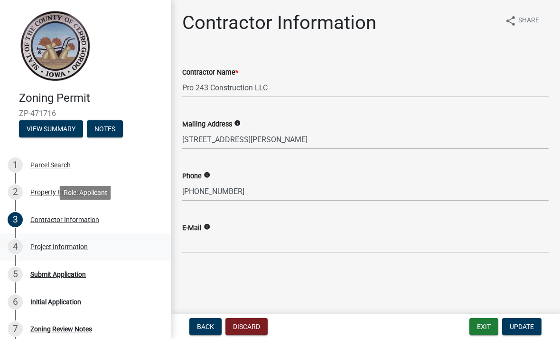
click at [64, 244] on div "Project Information" at bounding box center [58, 246] width 57 height 7
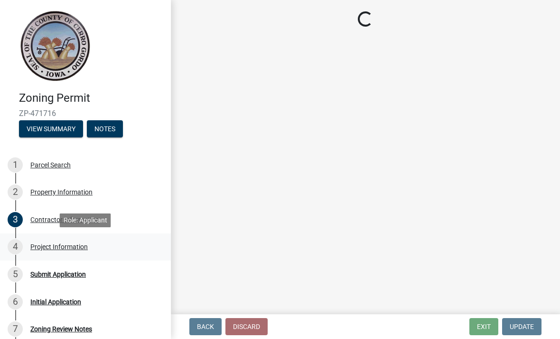
select select "e7334964-b5fd-4c79-b220-0b529d16c100"
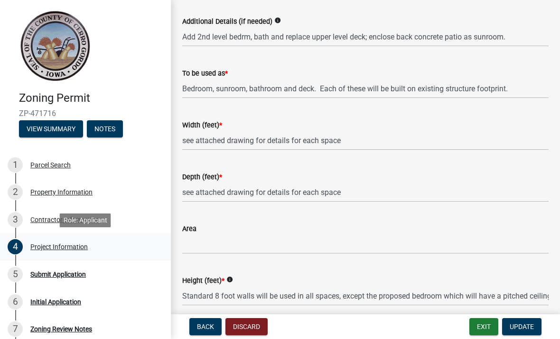
scroll to position [575, 0]
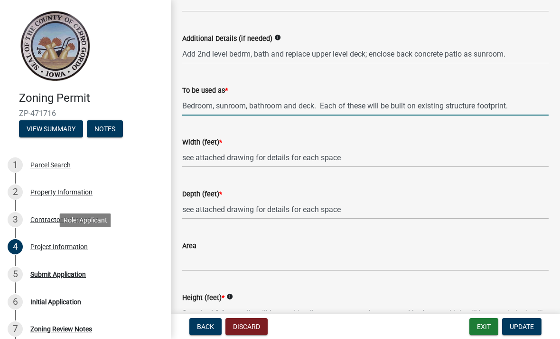
click at [283, 104] on input "Bedroom, sunroom, bathroom and deck. Each of these will be built on existing st…" at bounding box center [365, 105] width 367 height 19
type input "Bedroom, sunroom, bath and deck. Each of these will be built on existing struct…"
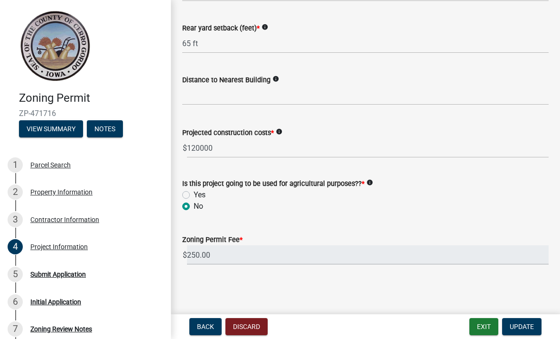
scroll to position [1104, 0]
